Goal: Information Seeking & Learning: Learn about a topic

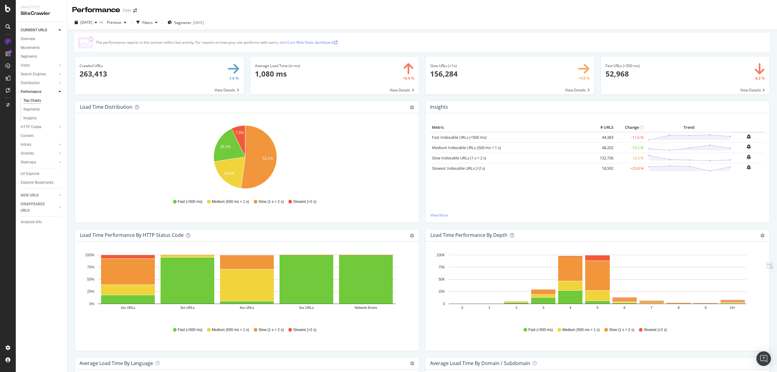
click at [753, 340] on div "Hold CTRL while clicking to filter the report. 0 1 2 3 4 5 6 7 8 9 10+ 0 25K 50…" at bounding box center [598, 295] width 344 height 109
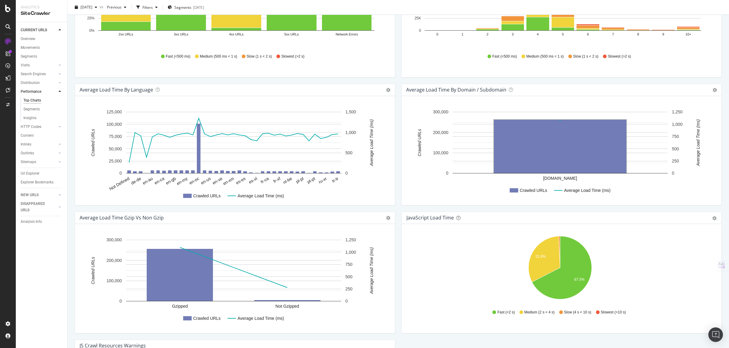
scroll to position [311, 0]
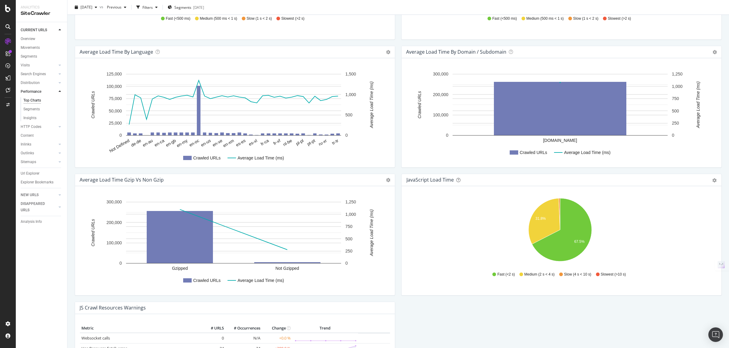
drag, startPoint x: 406, startPoint y: 308, endPoint x: 637, endPoint y: 285, distance: 232.2
click at [637, 285] on div "Hold CTRL while clicking to filter the report. 31.8% 67.5% [PERSON_NAME] Time C…" at bounding box center [561, 240] width 320 height 109
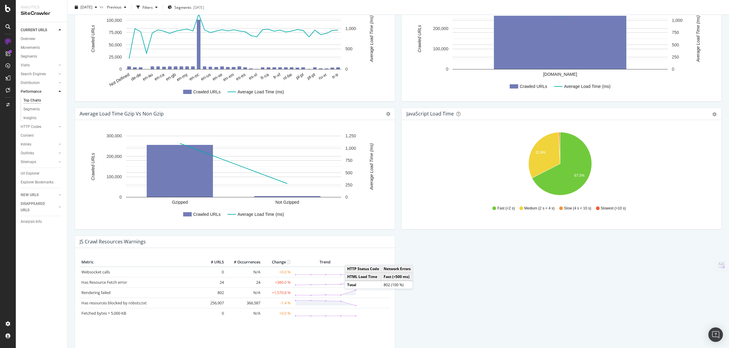
scroll to position [415, 0]
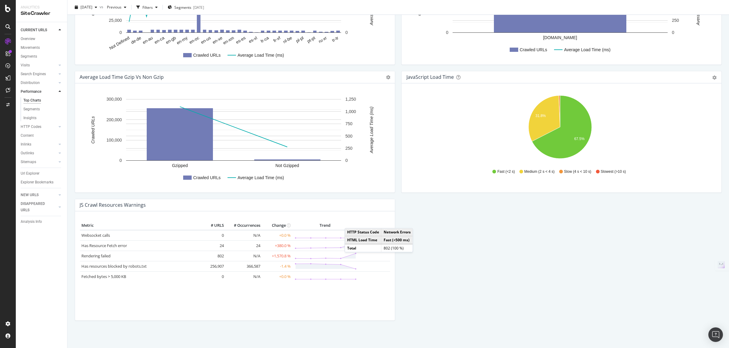
click at [537, 311] on div "Load Time Distribution Pie Table Export as CSV Add to Custom Report Hold CTRL w…" at bounding box center [398, 7] width 653 height 640
click at [469, 254] on div "Load Time Distribution Pie Table Export as CSV Add to Custom Report Hold CTRL w…" at bounding box center [398, 7] width 653 height 640
drag, startPoint x: 357, startPoint y: 238, endPoint x: 391, endPoint y: 246, distance: 35.0
click at [391, 246] on table "HTTP Status Code Network Errors HTML Load Time Fast (<500 ms) Total 802 (100 %)" at bounding box center [379, 241] width 68 height 24
click at [457, 247] on div "Load Time Distribution Pie Table Export as CSV Add to Custom Report Hold CTRL w…" at bounding box center [398, 7] width 653 height 640
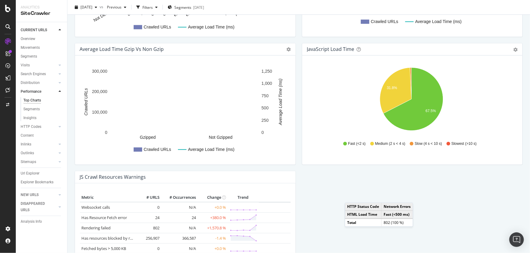
scroll to position [492, 0]
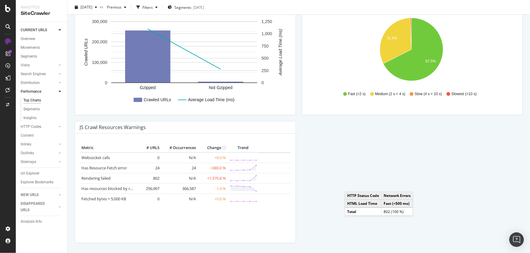
click at [372, 203] on td "HTML Load Time" at bounding box center [363, 204] width 36 height 8
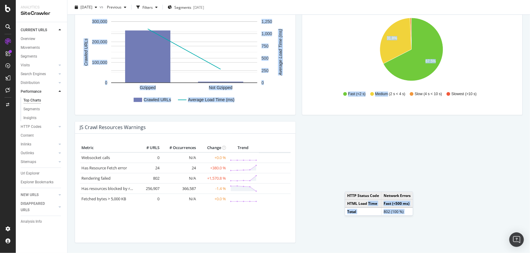
drag, startPoint x: 372, startPoint y: 203, endPoint x: 370, endPoint y: 180, distance: 23.5
